Goal: Task Accomplishment & Management: Manage account settings

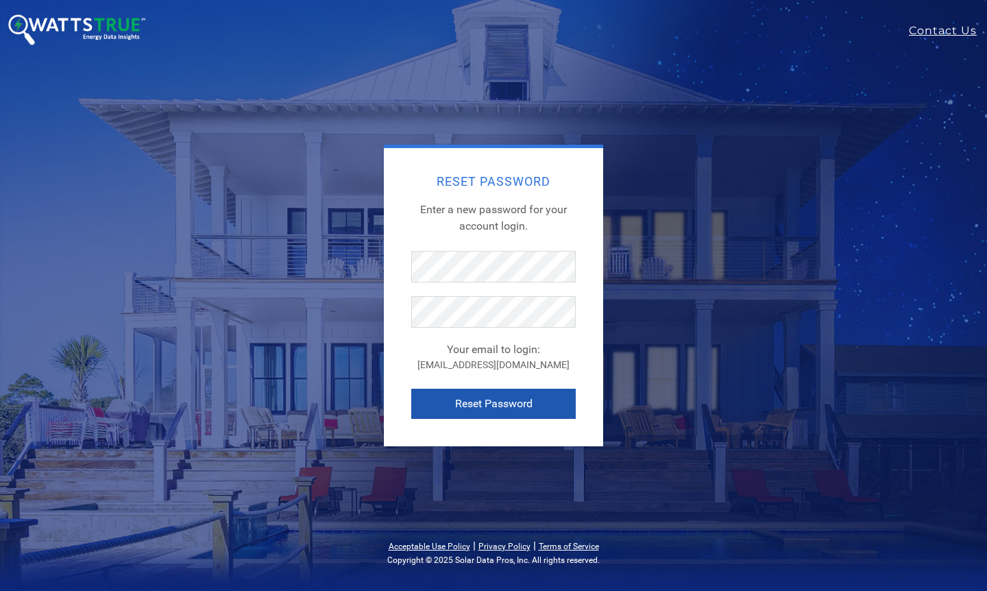
click at [482, 407] on button "Reset Password" at bounding box center [493, 404] width 164 height 30
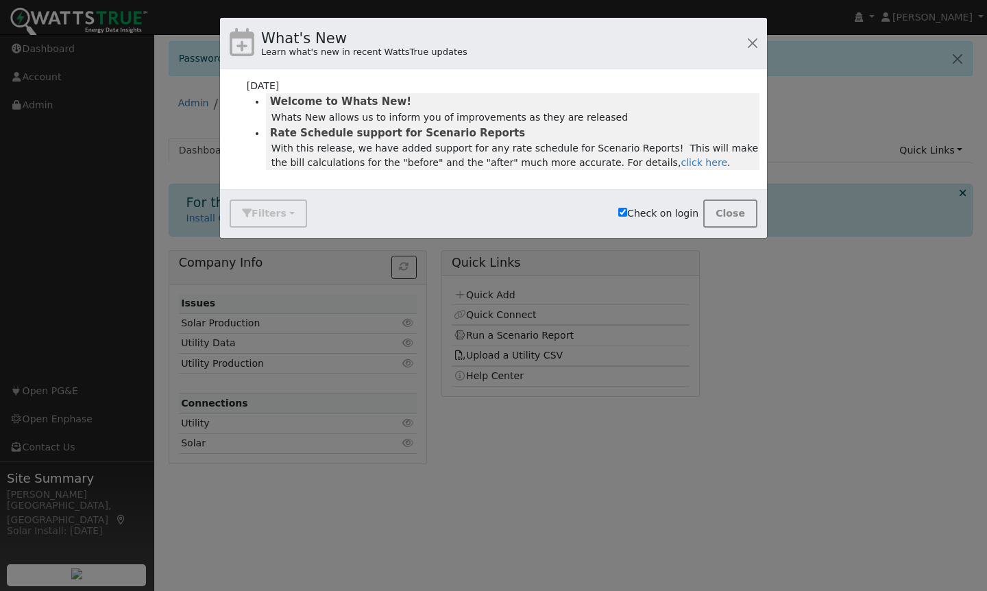
click at [724, 215] on button "Close" at bounding box center [730, 213] width 54 height 28
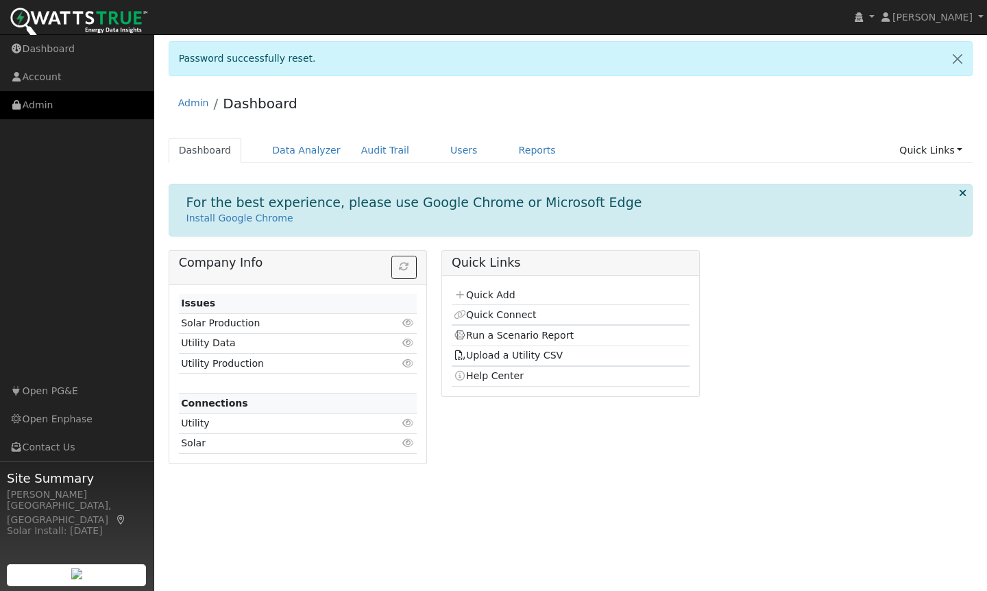
click at [49, 106] on link "Admin" at bounding box center [77, 105] width 154 height 28
click at [53, 109] on link "Admin" at bounding box center [77, 105] width 154 height 28
click at [75, 315] on ul "Navigation Dashboard Account Admin Links Open PG&E Contact Us" at bounding box center [77, 330] width 154 height 591
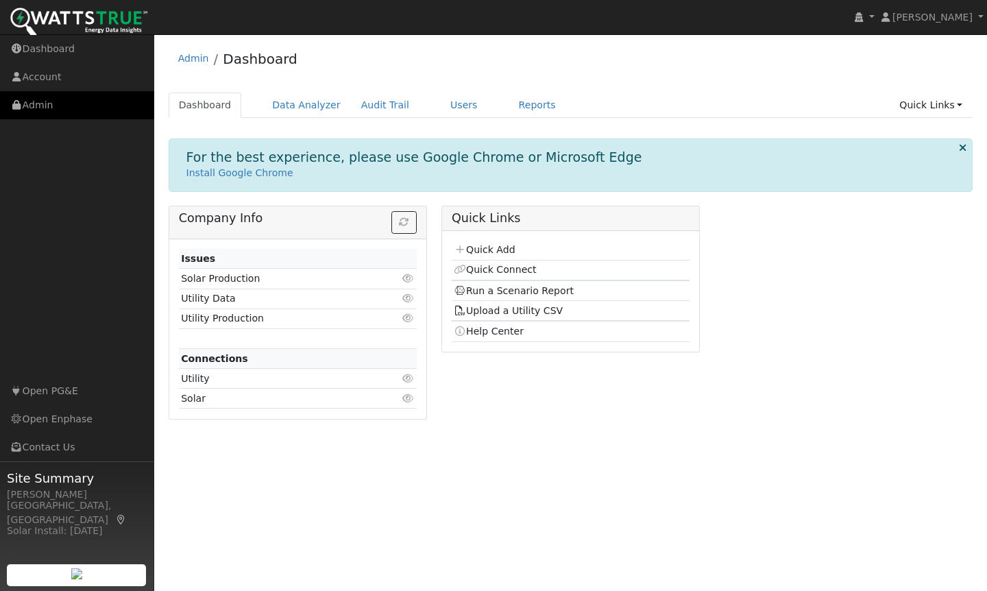
click at [52, 109] on link "Admin" at bounding box center [77, 105] width 154 height 28
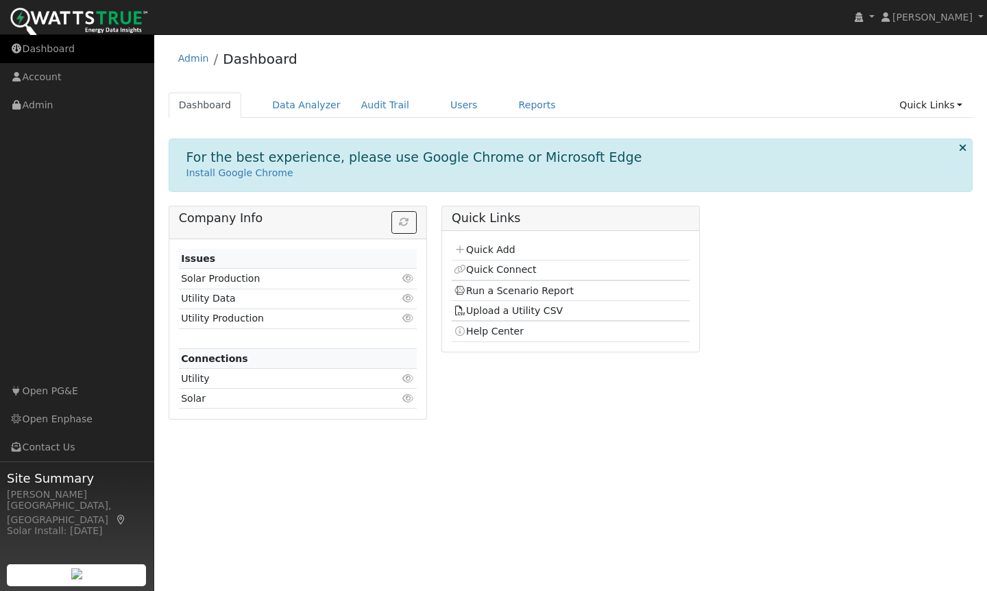
click at [56, 49] on link "Dashboard" at bounding box center [77, 49] width 154 height 28
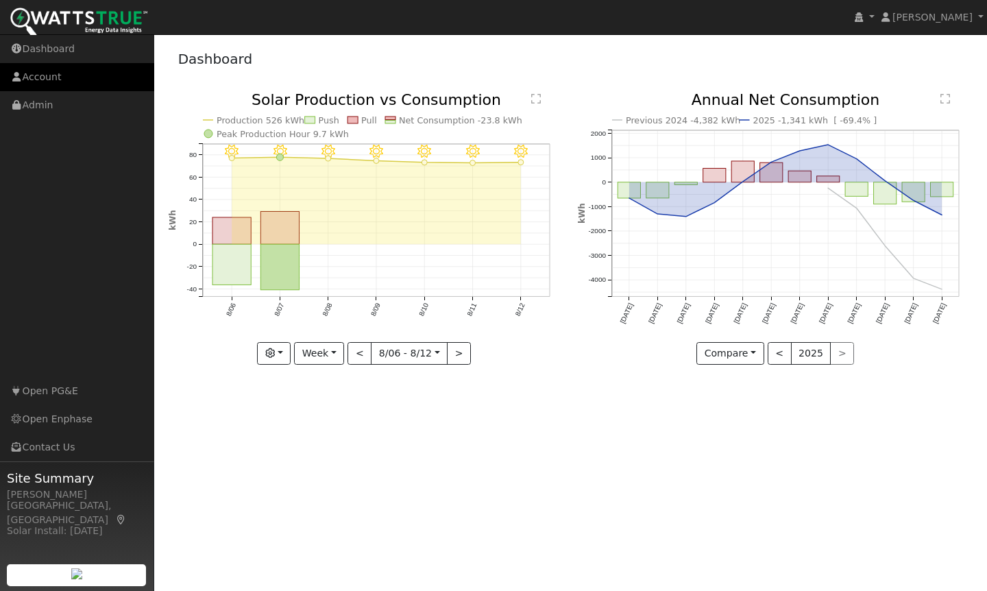
click at [61, 77] on link "Account" at bounding box center [77, 77] width 154 height 28
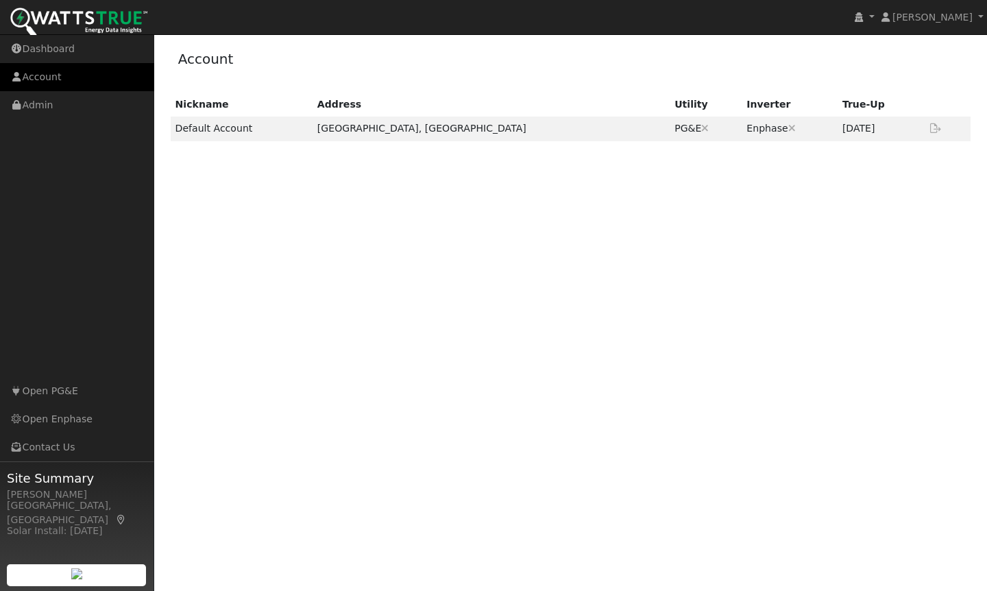
click at [56, 77] on link "Account" at bounding box center [77, 77] width 154 height 28
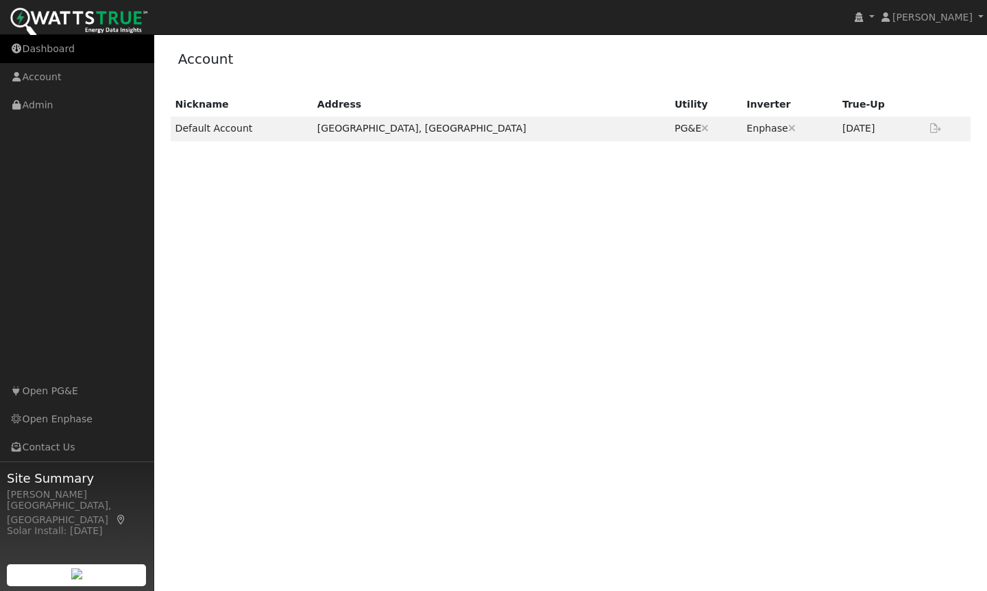
click at [53, 49] on link "Dashboard" at bounding box center [77, 49] width 154 height 28
click at [90, 15] on img at bounding box center [78, 23] width 137 height 31
